Goal: Information Seeking & Learning: Learn about a topic

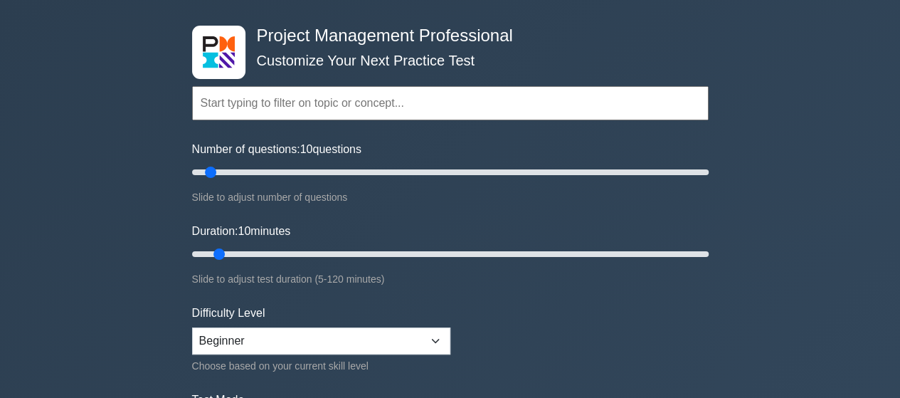
scroll to position [213, 0]
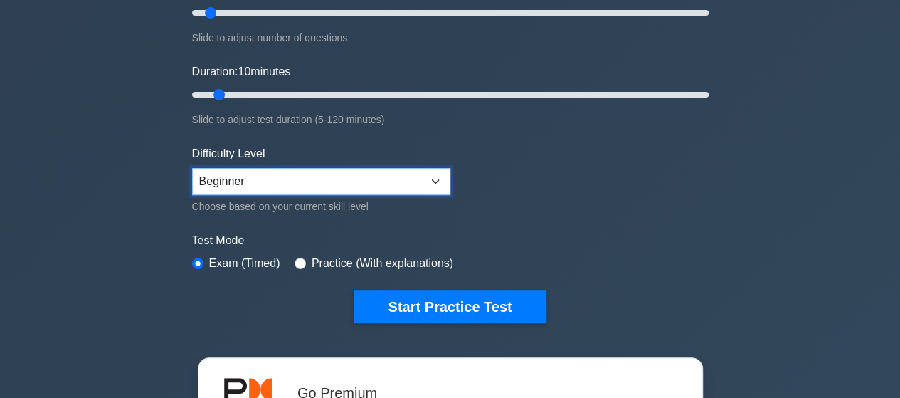
click at [322, 183] on select "Beginner Intermediate Expert" at bounding box center [321, 181] width 258 height 27
select select "expert"
click at [192, 168] on select "Beginner Intermediate Expert" at bounding box center [321, 181] width 258 height 27
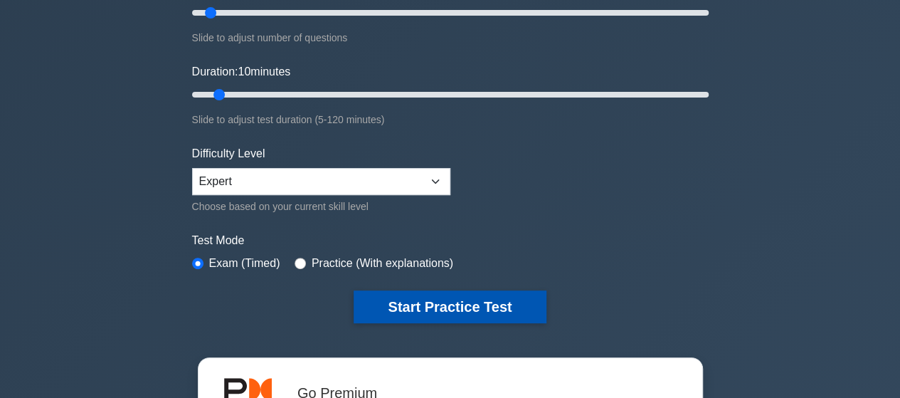
click at [485, 297] on button "Start Practice Test" at bounding box center [450, 306] width 192 height 33
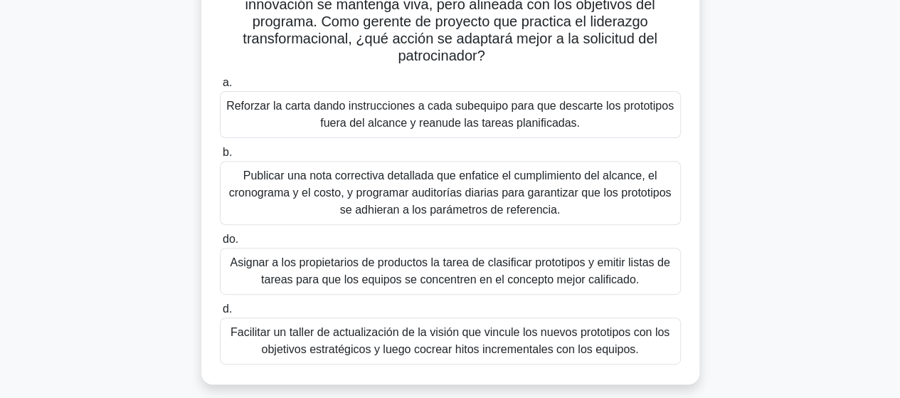
scroll to position [213, 0]
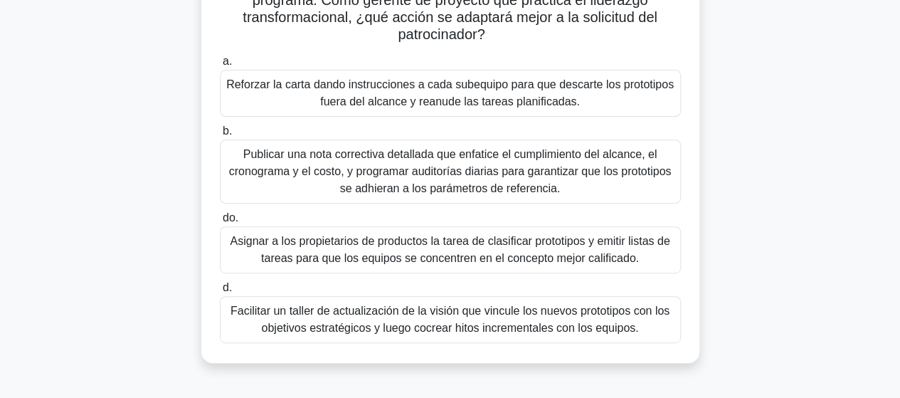
click at [481, 322] on font "Facilitar un taller de actualización de la visión que vincule los nuevos protot…" at bounding box center [450, 319] width 439 height 29
click at [220, 292] on input "d. Facilitar un taller de actualización de la visión que vincule los nuevos pro…" at bounding box center [220, 287] width 0 height 9
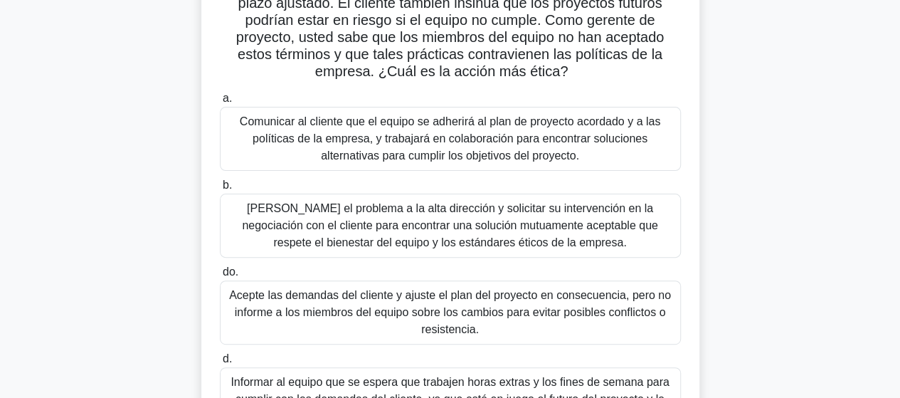
scroll to position [71, 0]
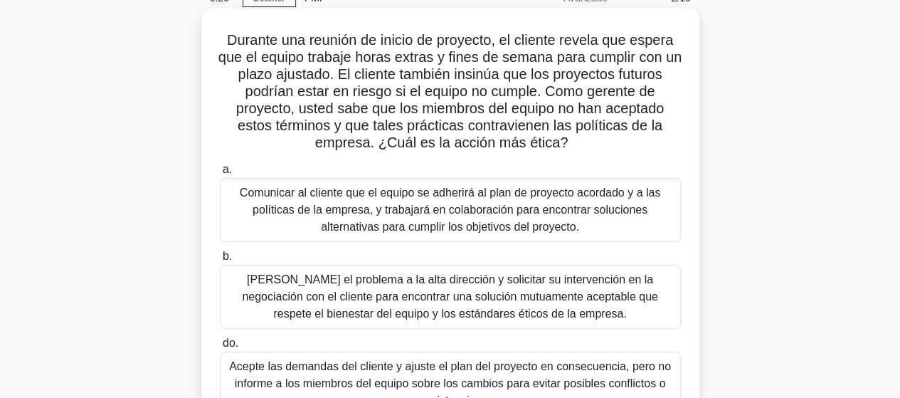
click at [491, 214] on font "Comunicar al cliente que el equipo se adherirá al plan de proyecto acordado y a…" at bounding box center [450, 209] width 421 height 46
click at [220, 174] on input "a. Comunicar al cliente que el equipo se adherirá al plan de proyecto acordado …" at bounding box center [220, 169] width 0 height 9
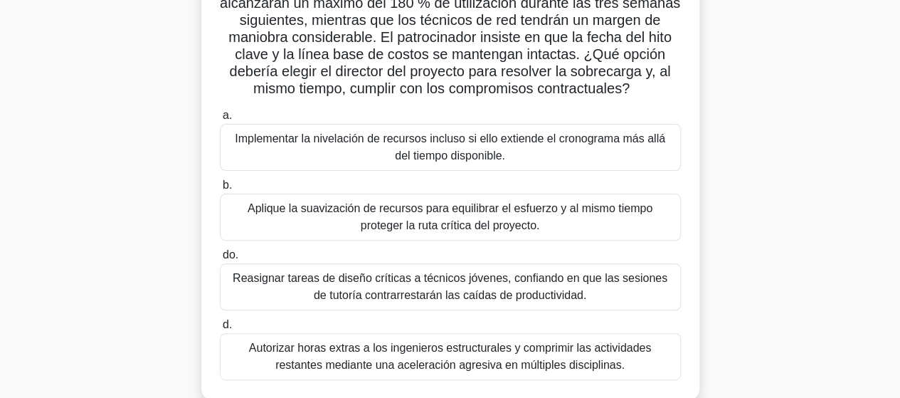
scroll to position [213, 0]
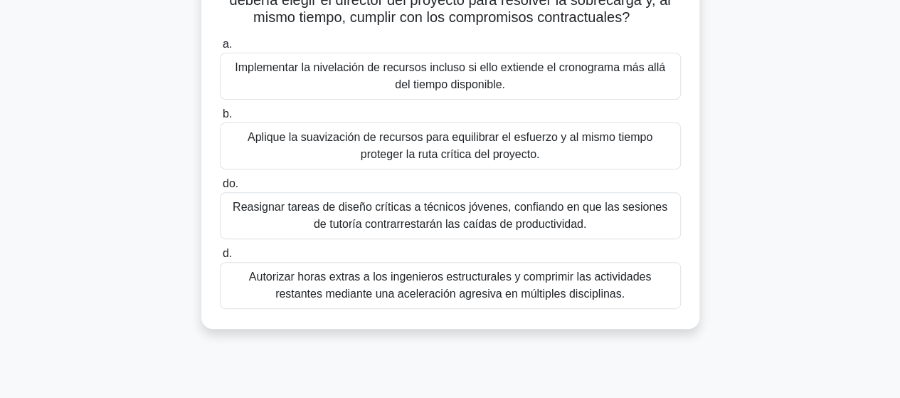
click at [523, 149] on font "Aplique la suavización de recursos para equilibrar el esfuerzo y al mismo tiemp…" at bounding box center [450, 146] width 448 height 34
click at [220, 119] on input "b. Aplique la suavización de recursos para equilibrar el esfuerzo y al mismo ti…" at bounding box center [220, 114] width 0 height 9
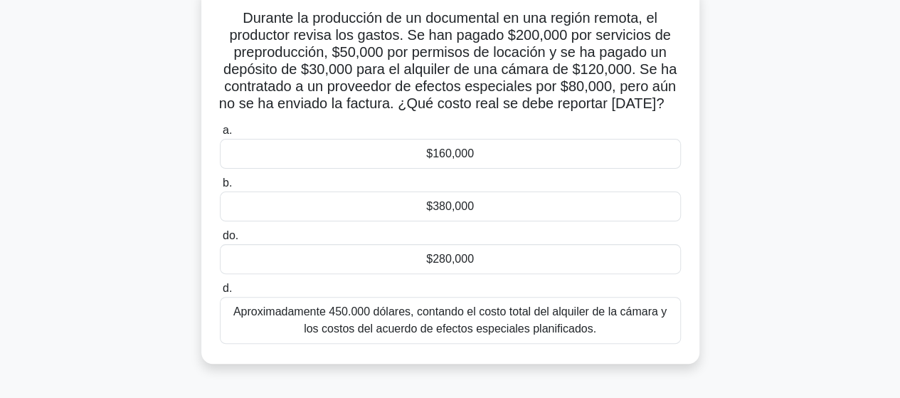
scroll to position [71, 0]
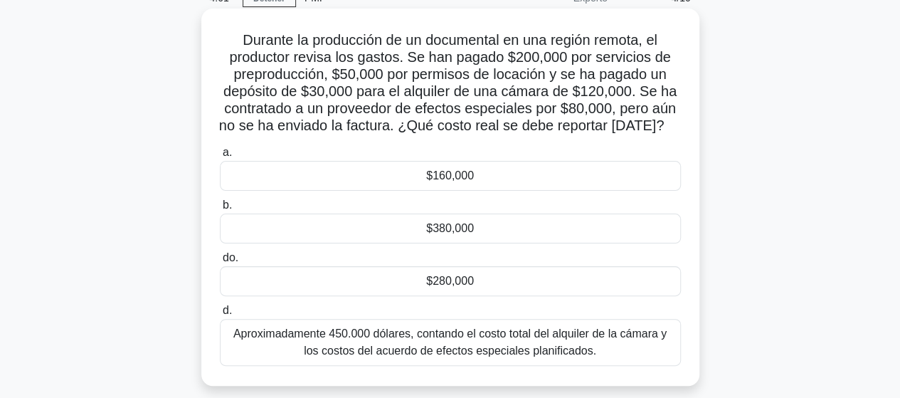
click at [474, 285] on div "$280,000" at bounding box center [450, 281] width 461 height 30
click at [220, 263] on input "do. $280,000" at bounding box center [220, 257] width 0 height 9
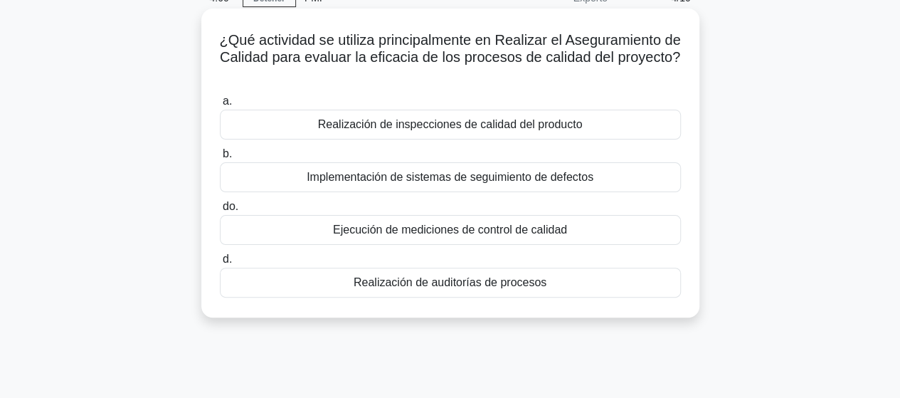
scroll to position [0, 0]
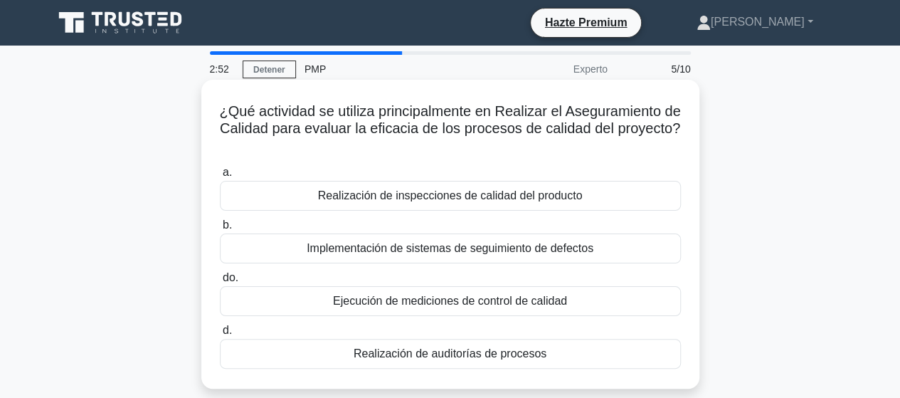
click at [537, 196] on font "Realización de inspecciones de calidad del producto" at bounding box center [450, 195] width 265 height 12
click at [220, 177] on input "a. Realización de inspecciones de calidad del producto" at bounding box center [220, 172] width 0 height 9
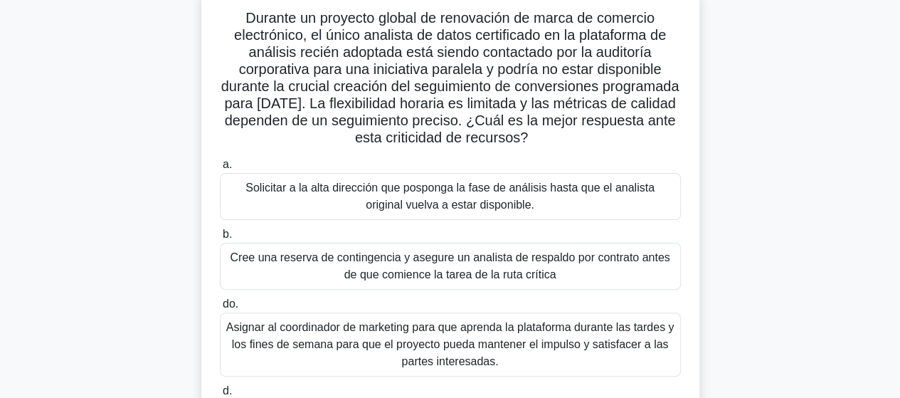
scroll to position [71, 0]
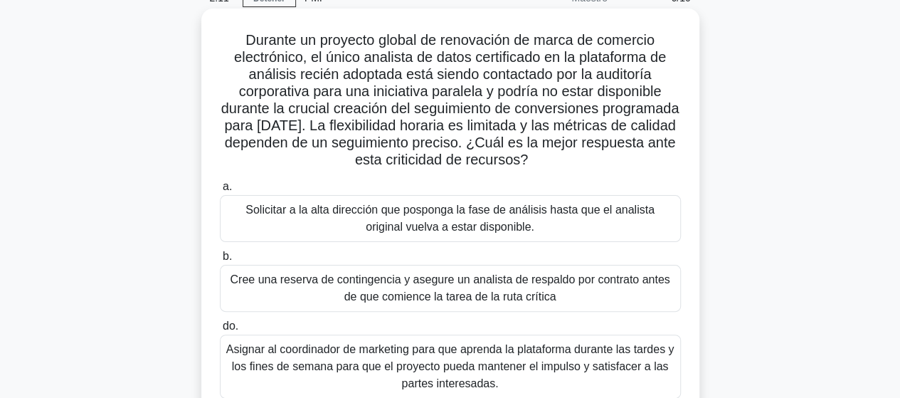
click at [404, 288] on font "Cree una reserva de contingencia y asegure un analista de respaldo por contrato…" at bounding box center [450, 288] width 448 height 34
click at [220, 261] on input "b. Cree una reserva de contingencia y asegure un analista de respaldo por contr…" at bounding box center [220, 256] width 0 height 9
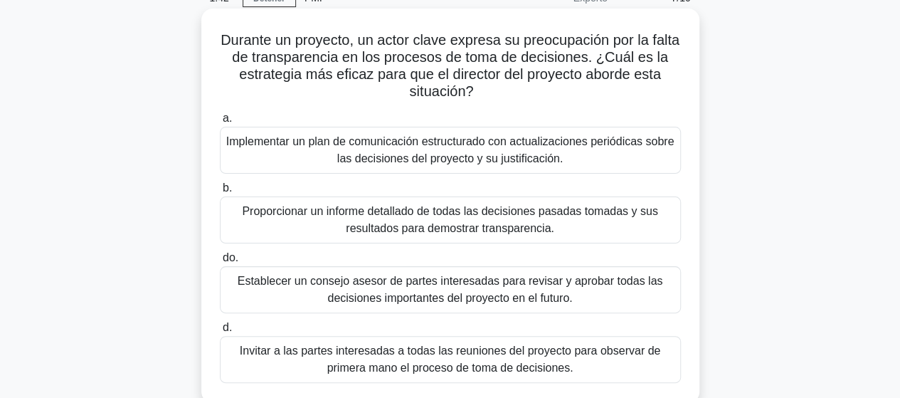
click at [529, 153] on font "Implementar un plan de comunicación estructurado con actualizaciones periódicas…" at bounding box center [450, 149] width 448 height 29
click at [220, 123] on input "a. Implementar un plan de comunicación estructurado con actualizaciones periódi…" at bounding box center [220, 118] width 0 height 9
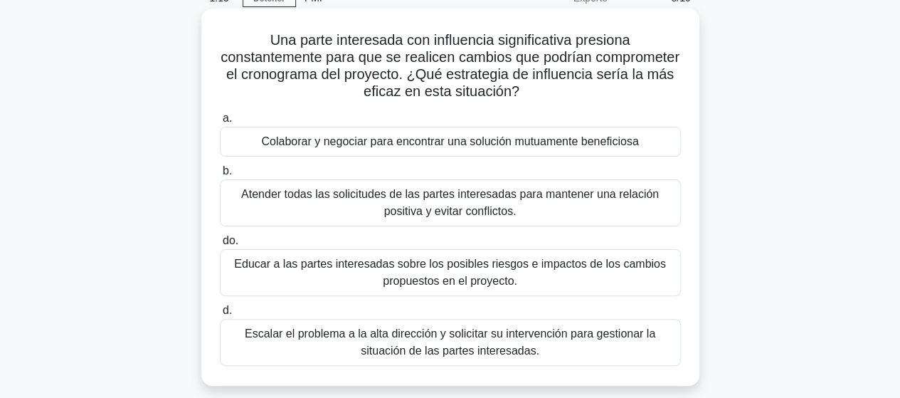
click at [535, 142] on font "Colaborar y negociar para encontrar una solución mutuamente beneficiosa" at bounding box center [449, 141] width 377 height 12
click at [220, 123] on input "a. Colaborar y negociar para encontrar una solución mutuamente beneficiosa" at bounding box center [220, 118] width 0 height 9
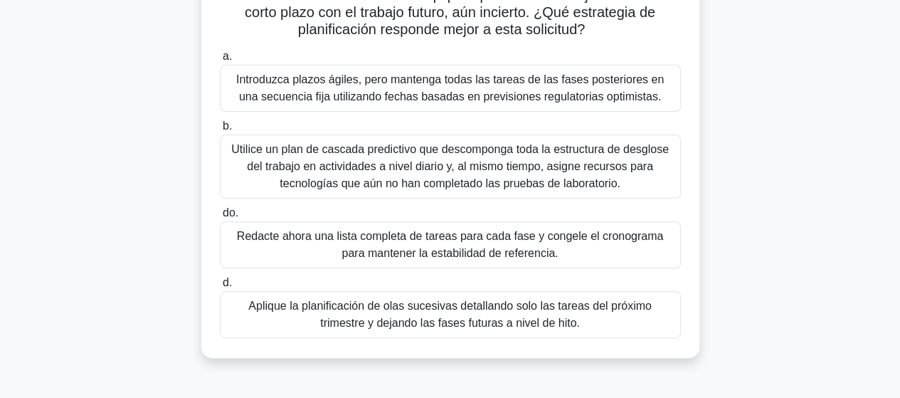
scroll to position [213, 0]
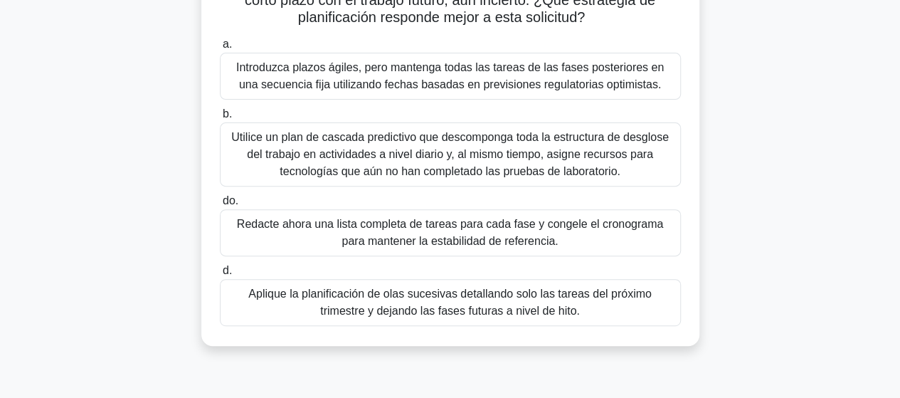
click at [488, 86] on font "Introduzca plazos ágiles, pero mantenga todas las tareas de las fases posterior…" at bounding box center [450, 75] width 428 height 29
click at [220, 49] on input "a. Introduzca plazos ágiles, pero mantenga todas las tareas de las fases poster…" at bounding box center [220, 44] width 0 height 9
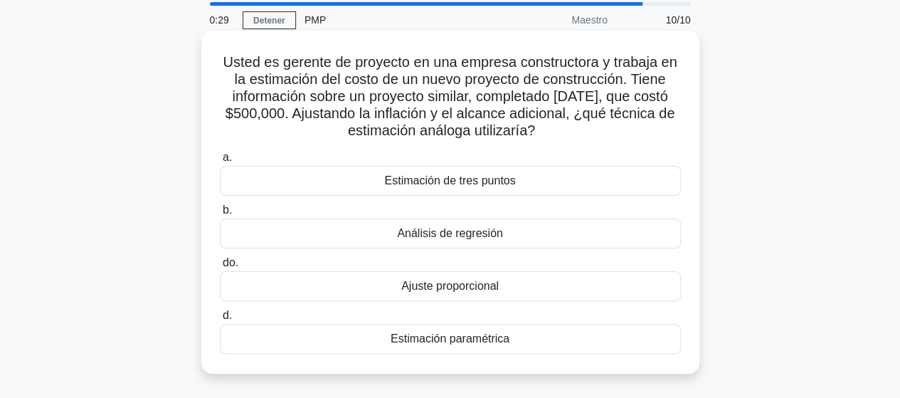
scroll to position [71, 0]
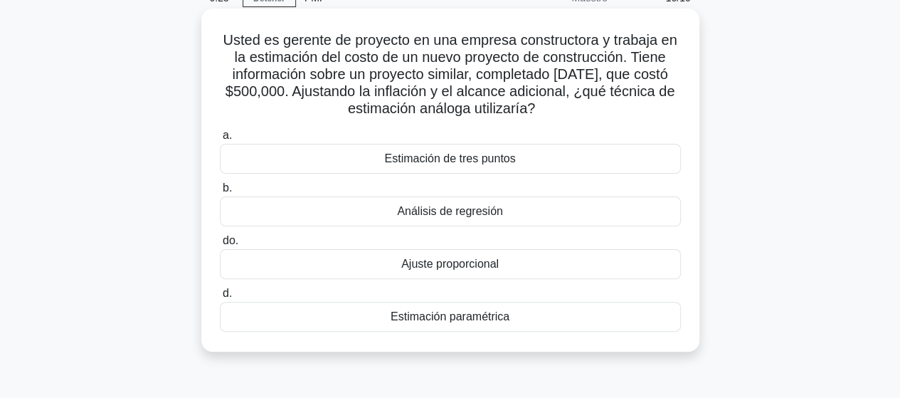
click at [484, 213] on font "Análisis de regresión" at bounding box center [450, 211] width 106 height 12
click at [220, 193] on input "b. Análisis de regresión" at bounding box center [220, 188] width 0 height 9
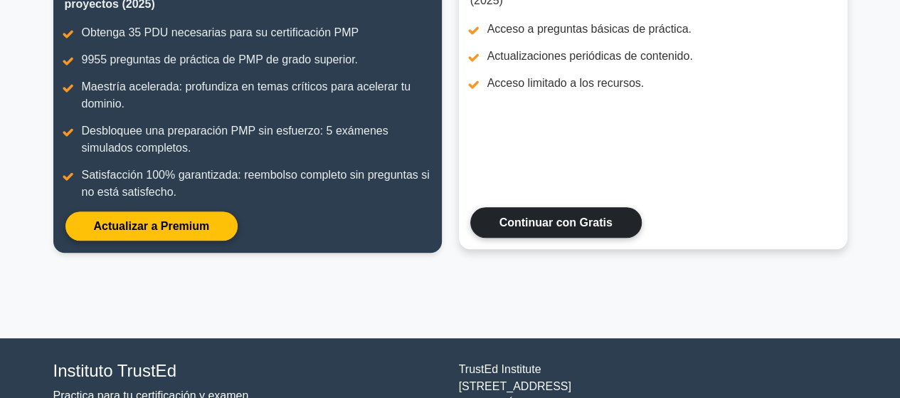
scroll to position [128, 0]
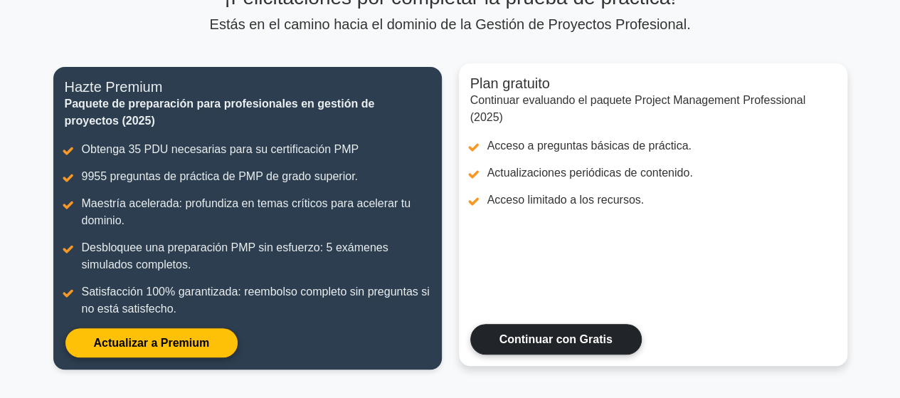
click at [564, 332] on link "Continuar con Gratis" at bounding box center [555, 339] width 171 height 31
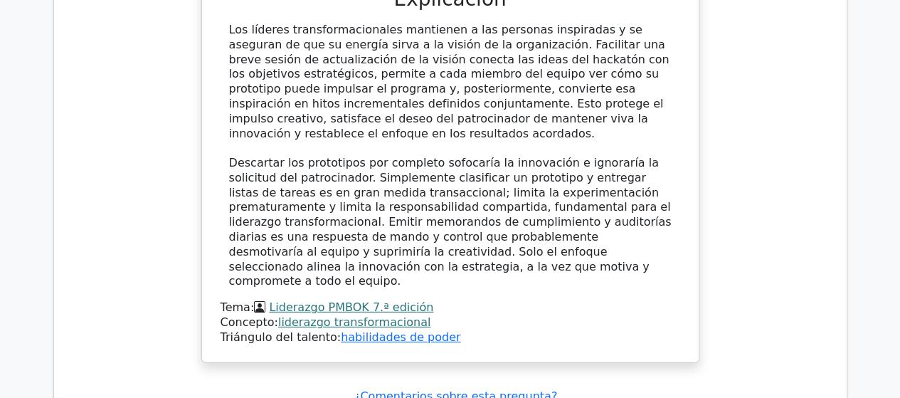
scroll to position [1921, 0]
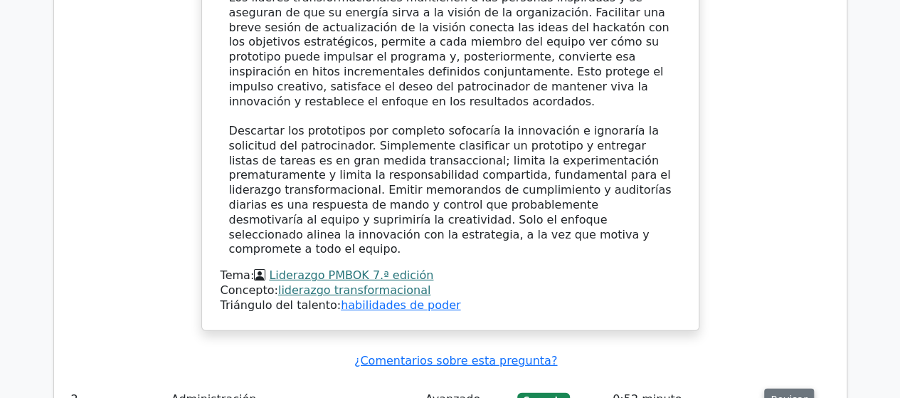
click at [788, 394] on font "Revisar" at bounding box center [789, 399] width 37 height 11
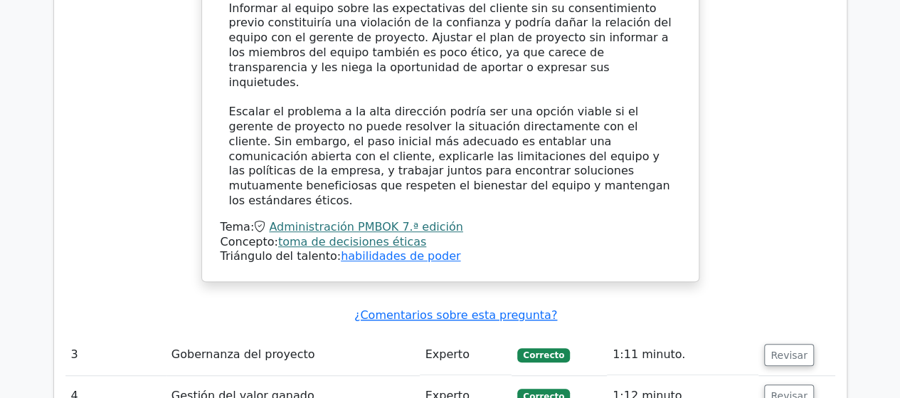
scroll to position [3060, 0]
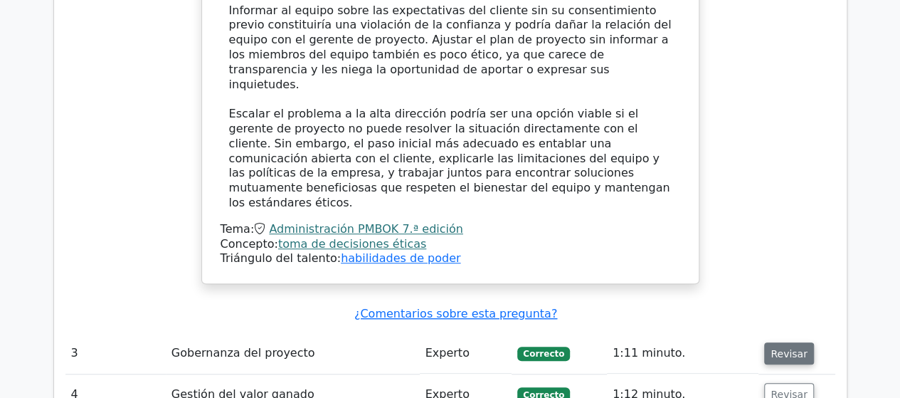
click at [784, 347] on font "Revisar" at bounding box center [789, 352] width 37 height 11
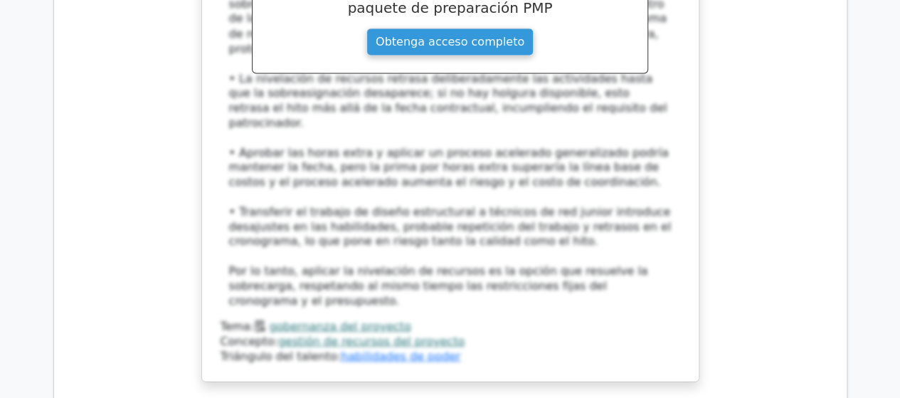
scroll to position [4056, 0]
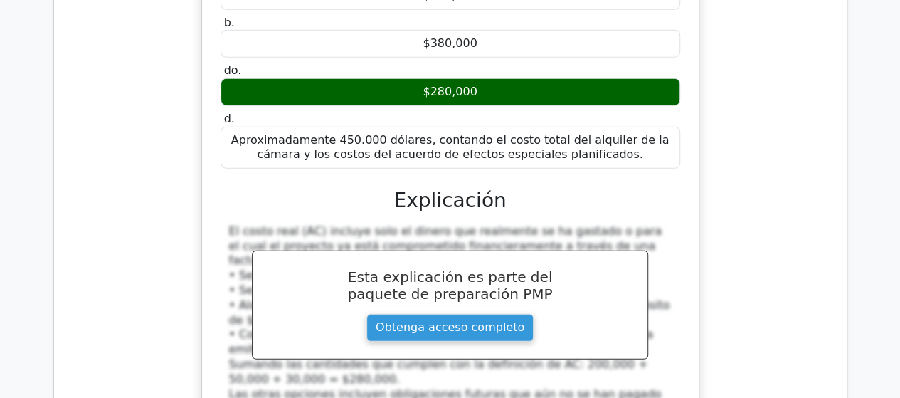
scroll to position [4696, 0]
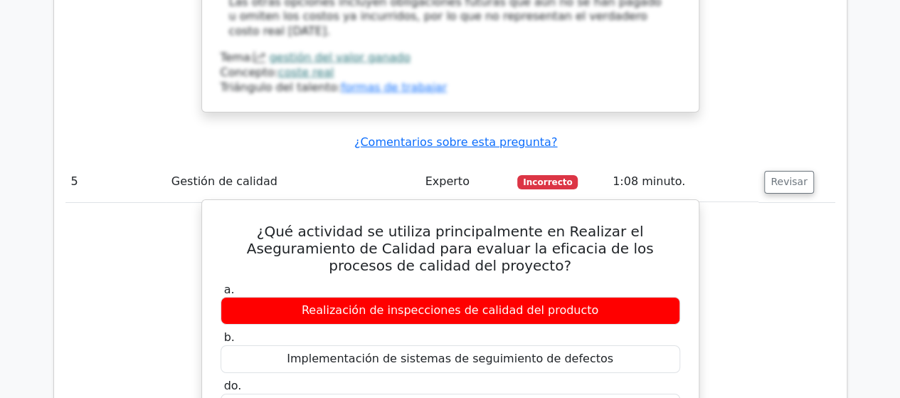
scroll to position [5408, 0]
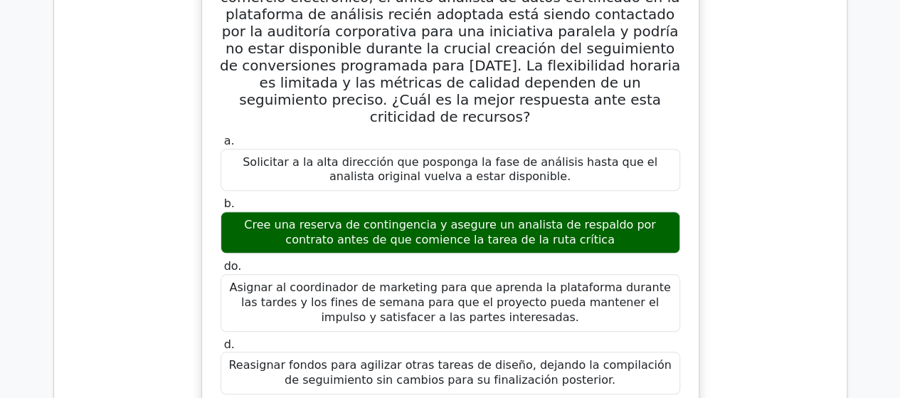
scroll to position [6120, 0]
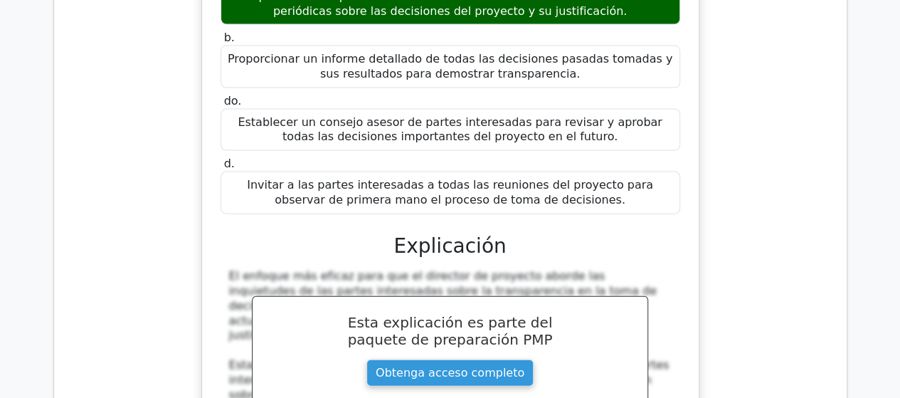
scroll to position [7187, 0]
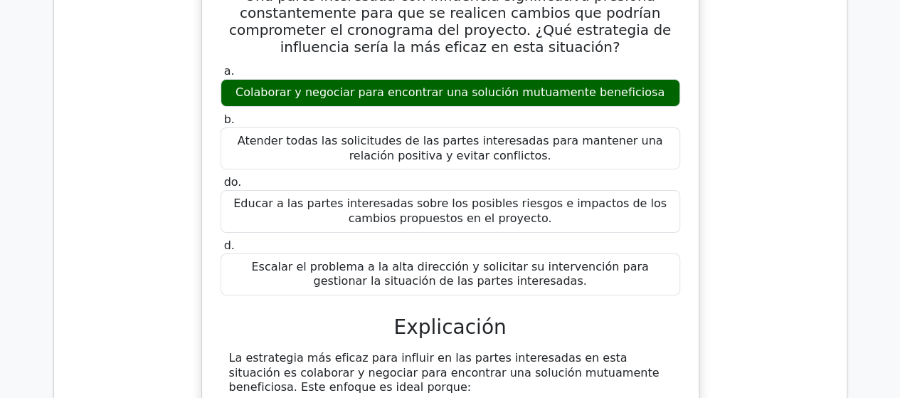
scroll to position [7970, 0]
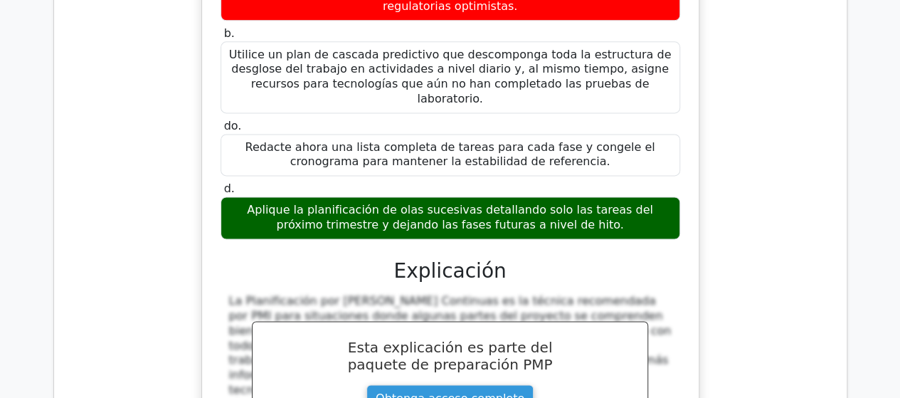
scroll to position [9037, 0]
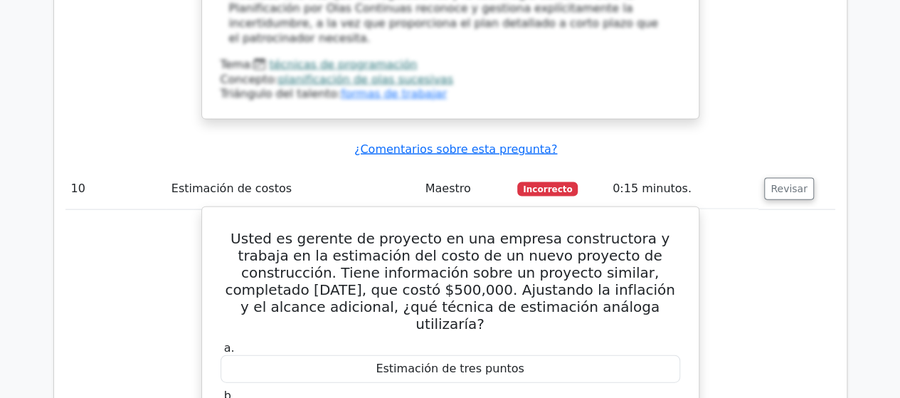
scroll to position [9606, 0]
